Goal: Task Accomplishment & Management: Manage account settings

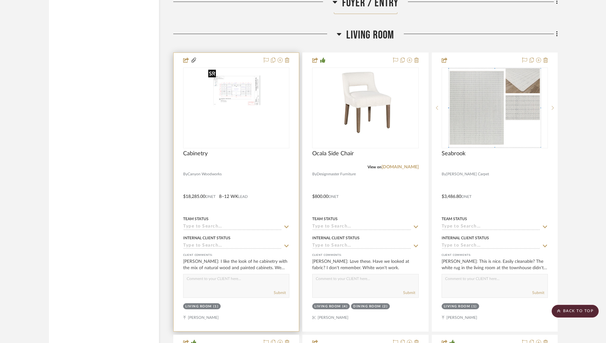
click at [243, 113] on img "0" at bounding box center [236, 107] width 61 height 79
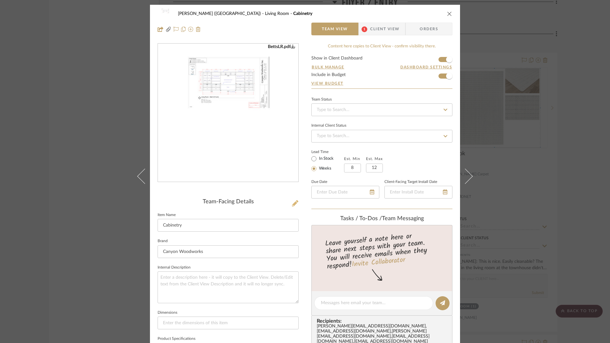
click at [294, 202] on icon at bounding box center [295, 203] width 6 height 6
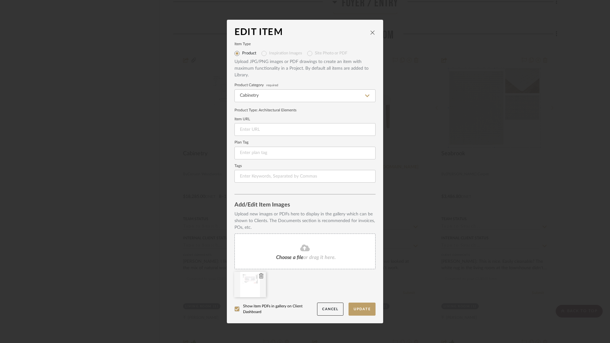
click at [259, 276] on icon at bounding box center [261, 275] width 4 height 5
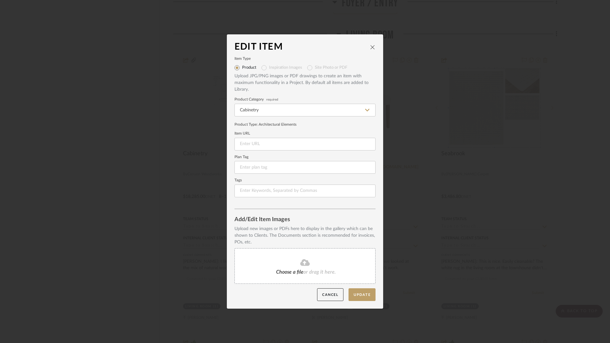
click at [297, 266] on fa-icon at bounding box center [305, 262] width 58 height 8
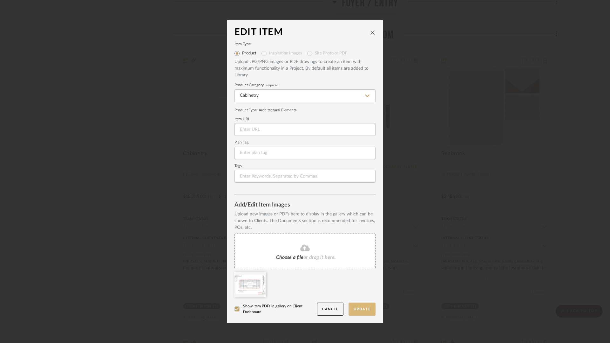
click at [366, 304] on button "Update" at bounding box center [362, 308] width 27 height 13
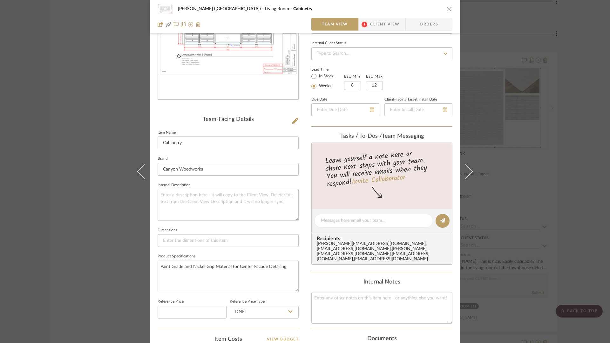
scroll to position [164, 0]
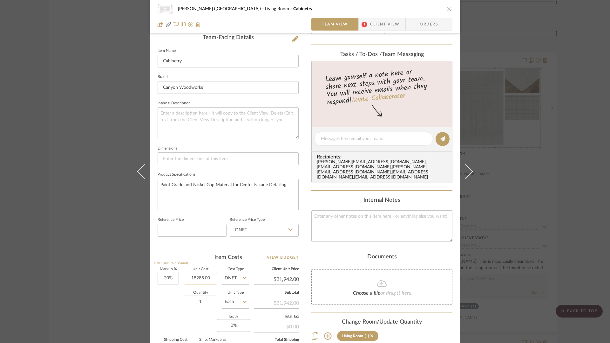
click at [198, 277] on input "18285.00" at bounding box center [200, 277] width 33 height 13
click at [308, 292] on div "[PERSON_NAME] (Main House) Living Room Cabinetry Team View 1 Client View Orders…" at bounding box center [305, 134] width 310 height 586
type input "$18,765.00"
type input "$22,518.00"
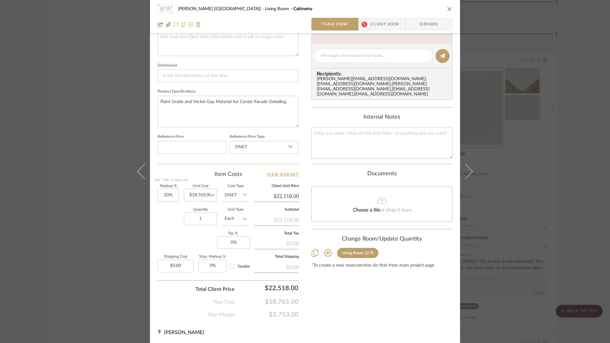
click at [590, 189] on div "[PERSON_NAME] (Main House) Living Room Cabinetry Team View 1 Client View Orders…" at bounding box center [305, 171] width 610 height 343
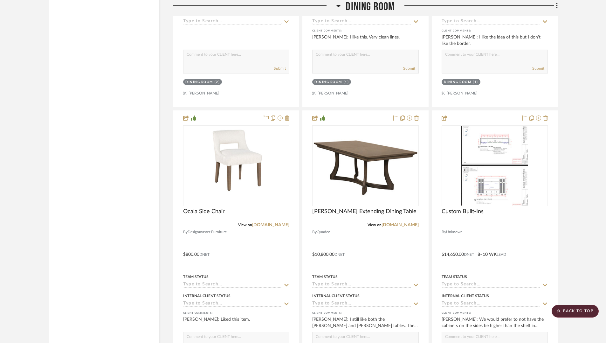
scroll to position [2562, 0]
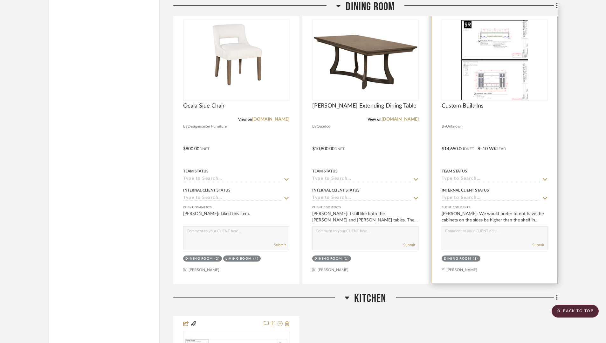
click at [508, 75] on img "0" at bounding box center [494, 59] width 66 height 79
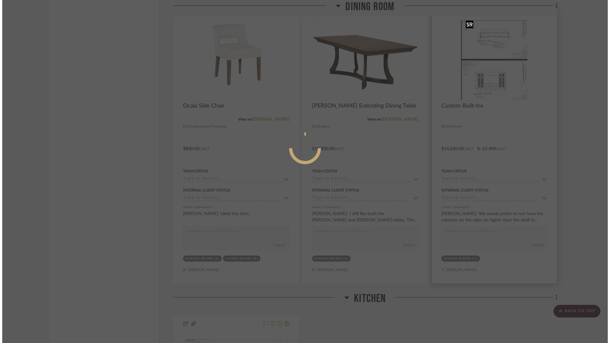
scroll to position [0, 0]
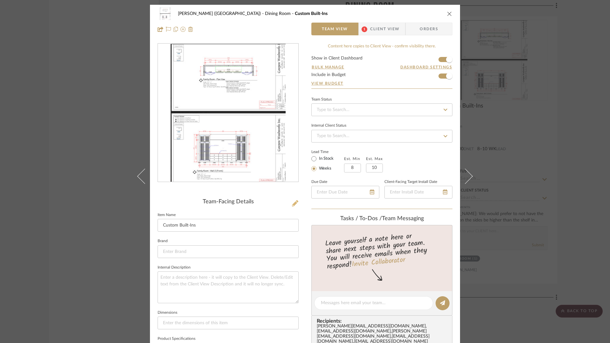
click at [296, 202] on button at bounding box center [295, 203] width 7 height 10
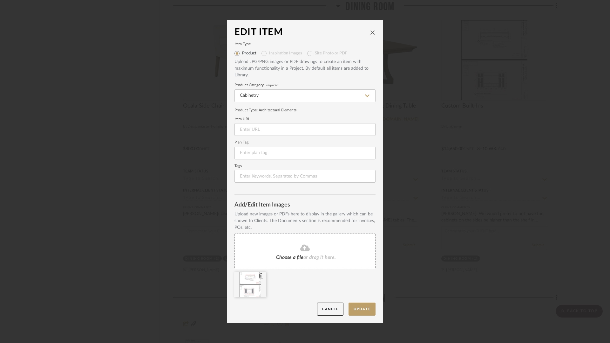
click at [261, 274] on icon at bounding box center [261, 275] width 4 height 5
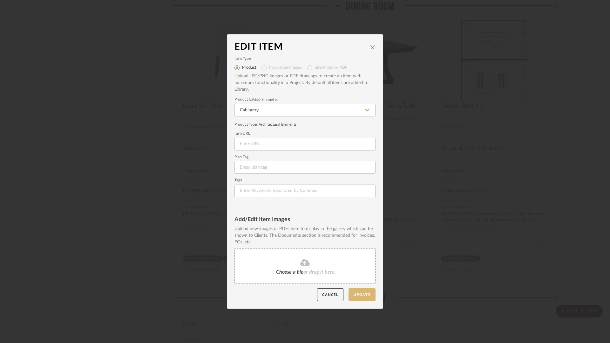
click at [365, 294] on button "Update" at bounding box center [362, 294] width 27 height 13
click at [307, 267] on sr-spinner at bounding box center [305, 171] width 156 height 274
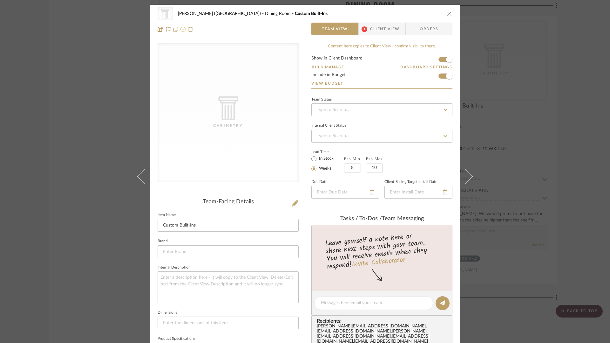
click at [181, 28] on icon at bounding box center [183, 29] width 5 height 5
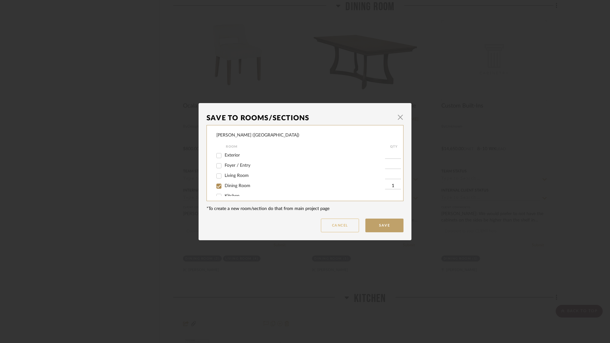
click at [342, 225] on button "Cancel" at bounding box center [340, 225] width 38 height 14
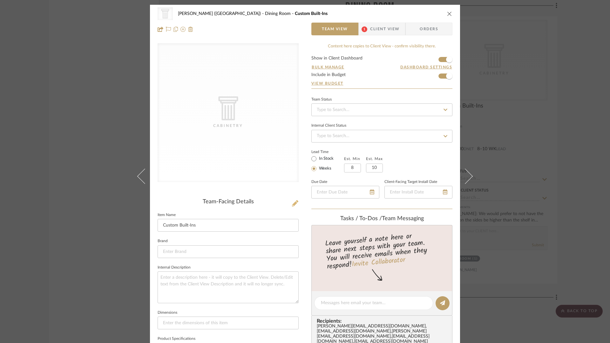
click at [292, 204] on icon at bounding box center [295, 203] width 6 height 6
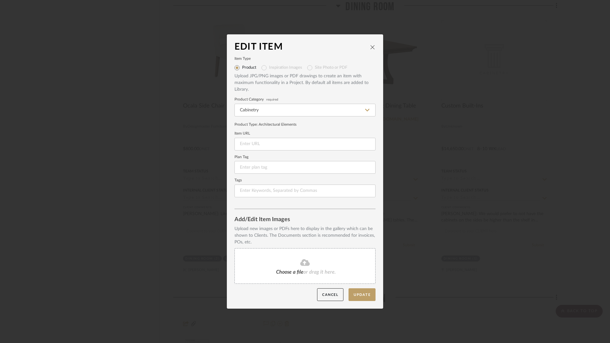
click at [303, 257] on div "Choose a file or drag it here." at bounding box center [305, 266] width 141 height 36
click at [301, 262] on icon at bounding box center [305, 262] width 10 height 8
click at [308, 258] on fa-icon at bounding box center [305, 262] width 58 height 8
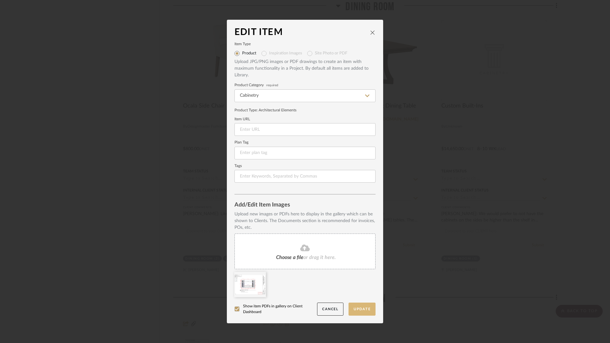
click at [366, 310] on button "Update" at bounding box center [362, 308] width 27 height 13
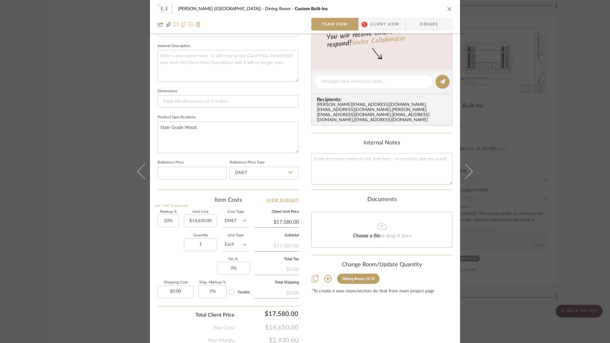
scroll to position [247, 0]
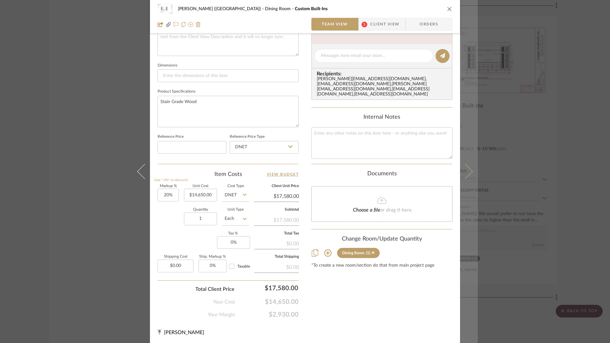
click at [473, 317] on button at bounding box center [469, 171] width 18 height 343
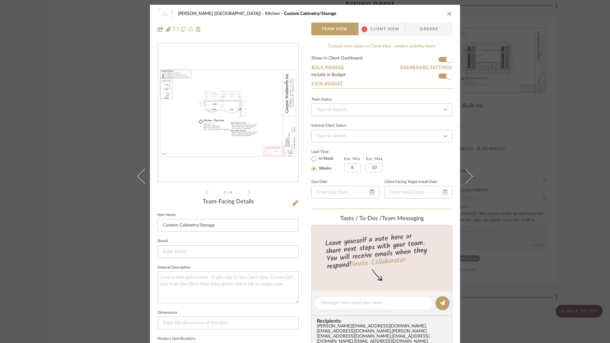
click at [447, 16] on icon "close" at bounding box center [449, 13] width 5 height 5
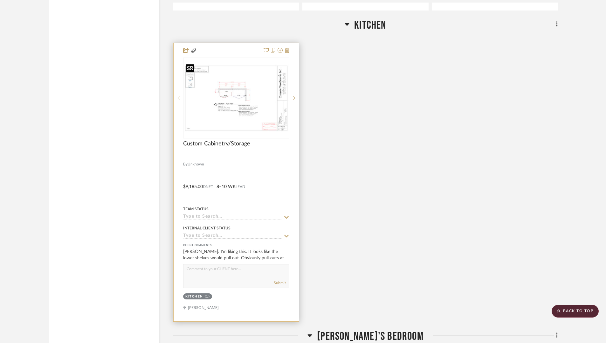
scroll to position [2856, 0]
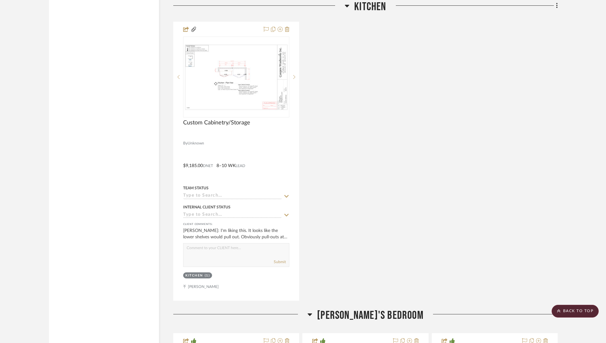
drag, startPoint x: 482, startPoint y: 208, endPoint x: 79, endPoint y: 3, distance: 452.2
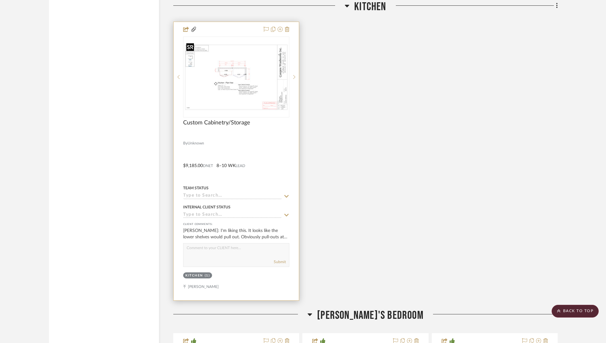
click at [248, 81] on img "0" at bounding box center [236, 77] width 105 height 68
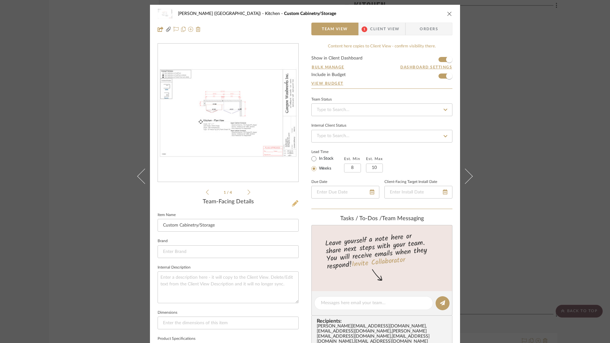
click at [292, 202] on icon at bounding box center [295, 203] width 6 height 6
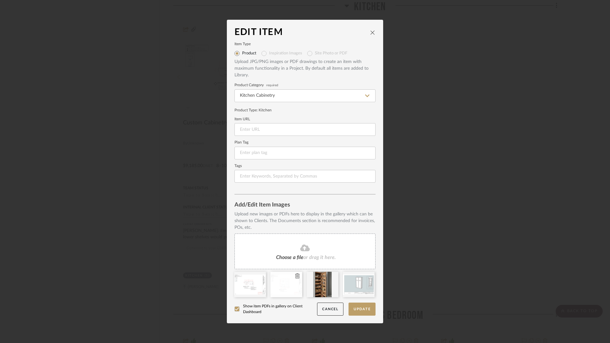
click at [295, 274] on icon at bounding box center [297, 275] width 4 height 5
click at [259, 276] on icon at bounding box center [261, 275] width 4 height 5
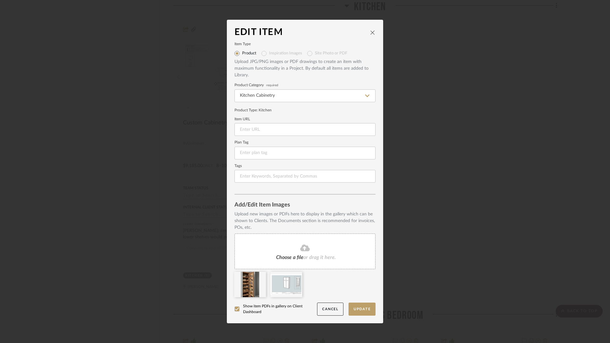
click at [307, 248] on icon at bounding box center [305, 247] width 10 height 7
click at [357, 309] on button "Update" at bounding box center [362, 308] width 27 height 13
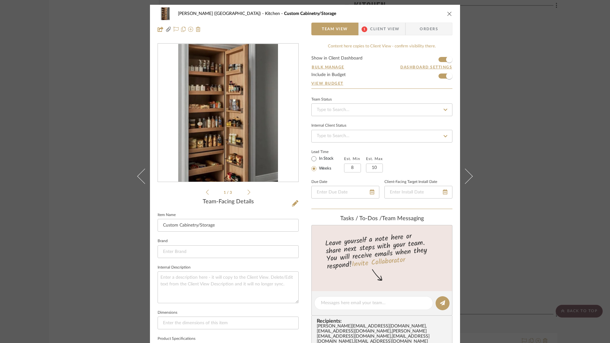
click at [248, 192] on icon at bounding box center [249, 192] width 3 height 6
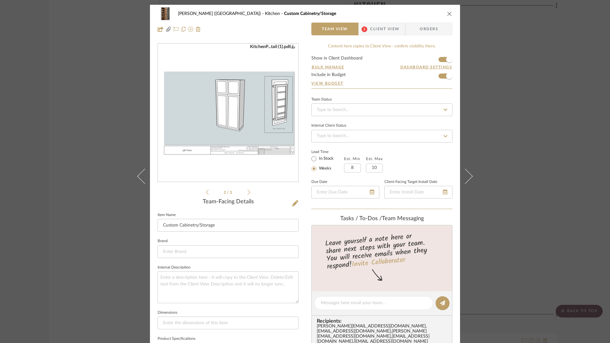
click at [248, 192] on icon at bounding box center [249, 192] width 3 height 6
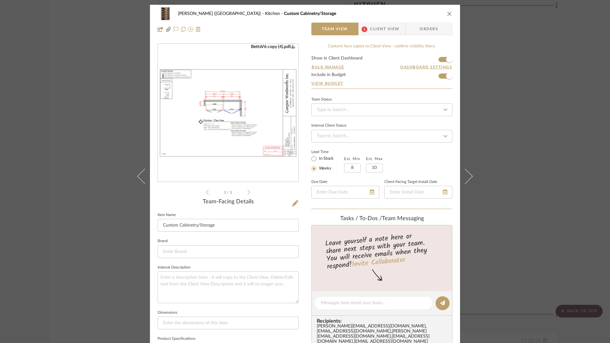
click at [248, 194] on icon at bounding box center [249, 191] width 3 height 5
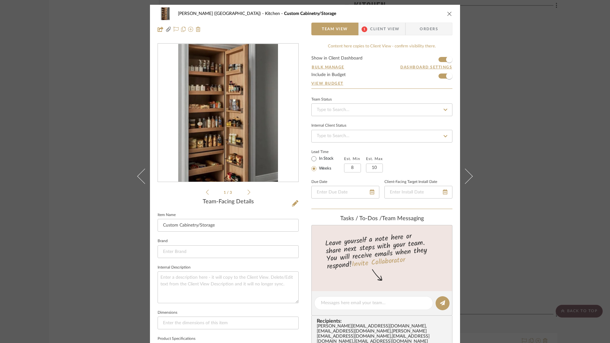
click at [206, 193] on icon at bounding box center [207, 192] width 3 height 6
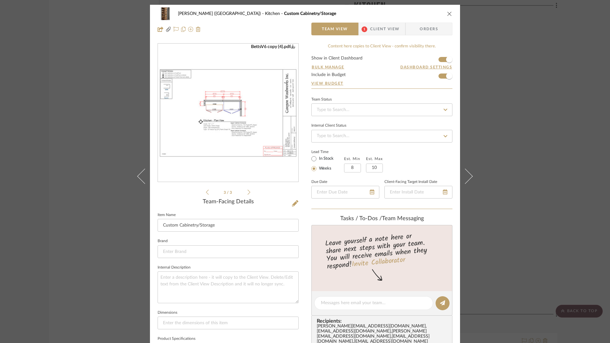
click at [206, 195] on ul "3 / 3" at bounding box center [228, 192] width 44 height 8
click at [206, 192] on icon at bounding box center [207, 191] width 3 height 5
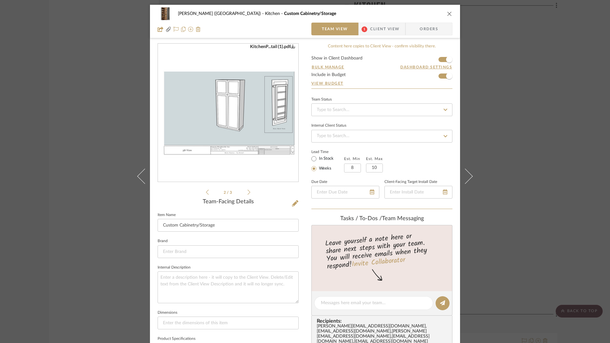
scroll to position [193, 0]
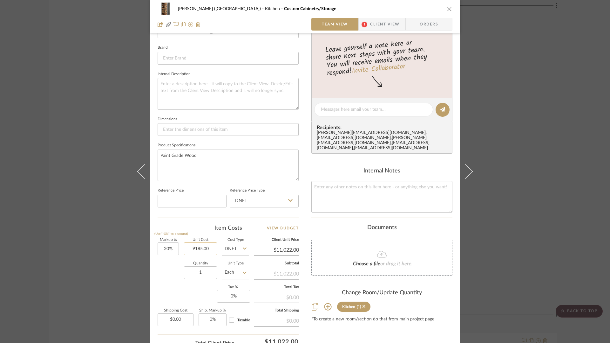
click at [195, 246] on input "9185.00" at bounding box center [200, 248] width 33 height 13
click at [150, 286] on div "[PERSON_NAME] (Main House) Kitchen Custom Cabinetry/Storage Team View 1 Client …" at bounding box center [305, 105] width 310 height 586
type input "$10,721.00"
type input "$12,865.20"
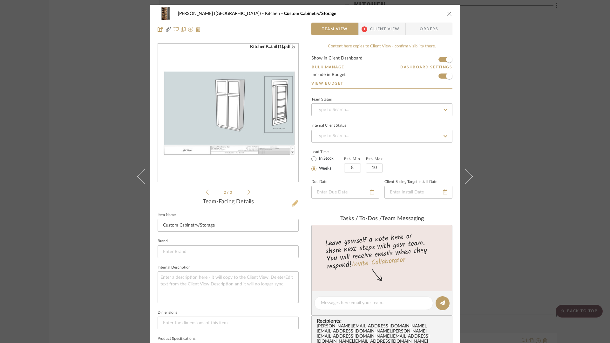
click at [294, 202] on icon at bounding box center [295, 203] width 6 height 6
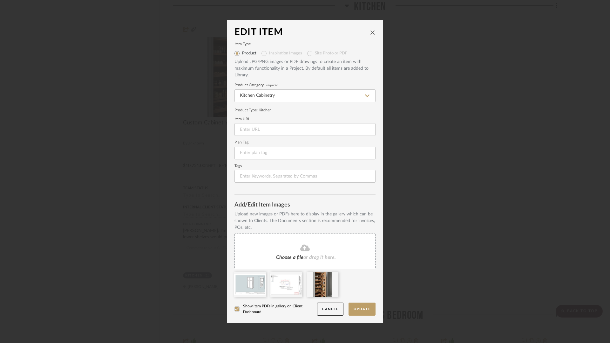
click at [301, 255] on span "Choose a file" at bounding box center [289, 257] width 27 height 5
click at [303, 249] on icon at bounding box center [305, 247] width 10 height 7
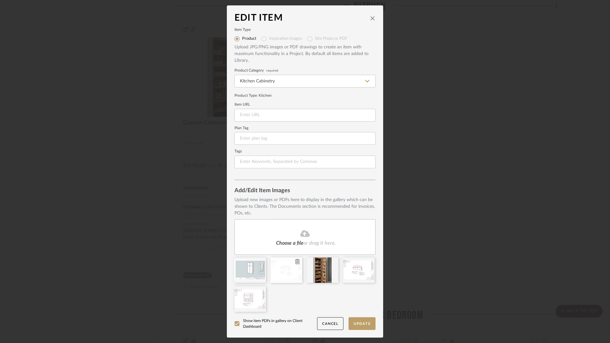
click at [295, 261] on icon at bounding box center [297, 261] width 4 height 5
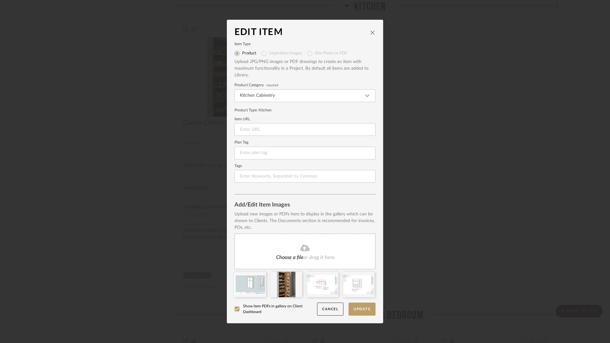
click at [302, 247] on icon at bounding box center [305, 248] width 10 height 8
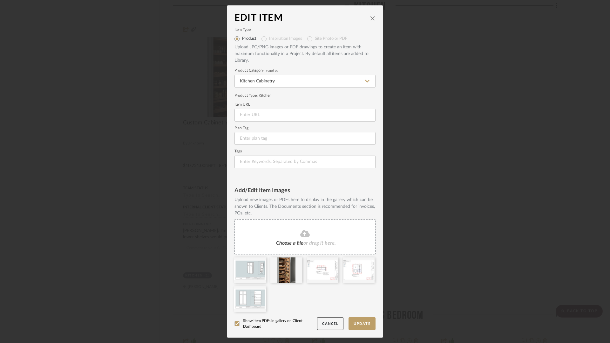
click at [308, 237] on div "Choose a file or drag it here." at bounding box center [305, 237] width 141 height 36
click at [301, 236] on icon at bounding box center [305, 233] width 10 height 7
click at [302, 229] on icon at bounding box center [305, 233] width 10 height 8
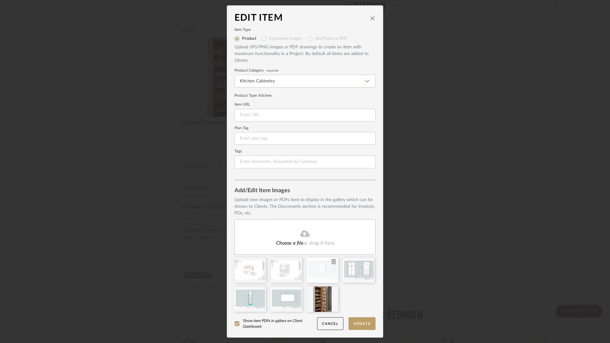
click at [333, 262] on icon at bounding box center [333, 261] width 4 height 5
click at [300, 231] on icon at bounding box center [305, 233] width 10 height 8
click at [350, 311] on div at bounding box center [308, 286] width 146 height 58
click at [304, 238] on div "Choose a file or drag it here." at bounding box center [305, 237] width 141 height 36
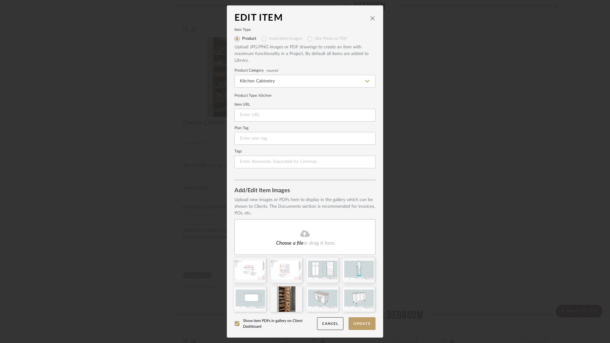
click at [305, 233] on icon at bounding box center [305, 233] width 10 height 7
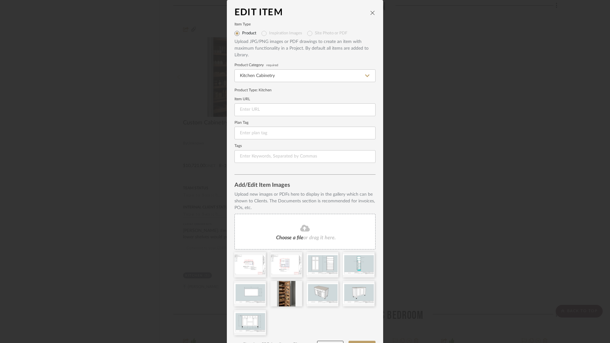
click at [303, 228] on icon at bounding box center [305, 227] width 10 height 7
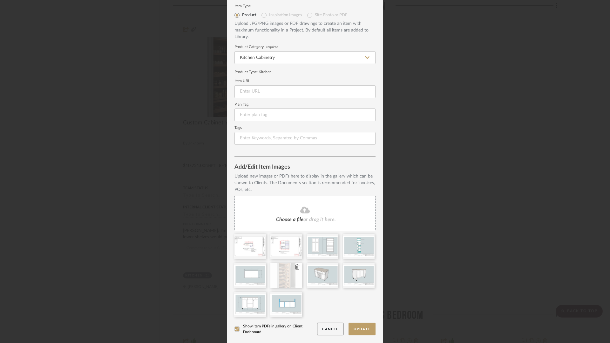
click at [288, 282] on div at bounding box center [286, 275] width 32 height 25
drag, startPoint x: 288, startPoint y: 282, endPoint x: 317, endPoint y: 308, distance: 38.9
click at [317, 308] on div at bounding box center [308, 277] width 146 height 87
click at [364, 330] on button "Update" at bounding box center [362, 328] width 27 height 13
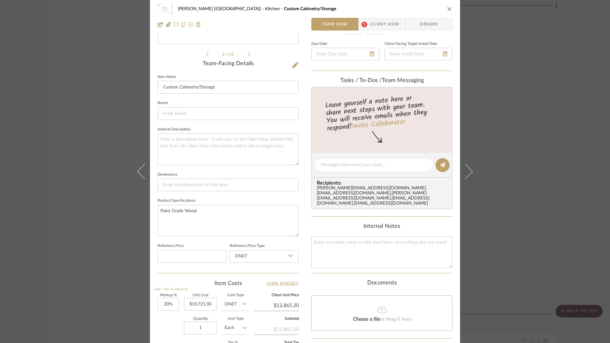
scroll to position [0, 0]
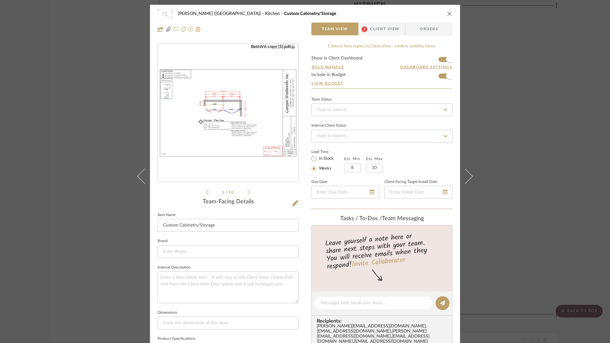
click at [449, 12] on icon "close" at bounding box center [449, 13] width 5 height 5
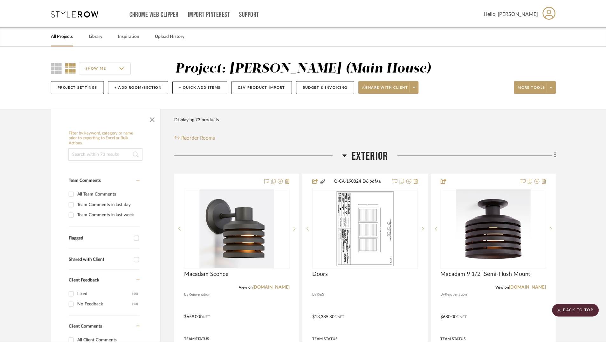
scroll to position [2856, 0]
